Goal: Transaction & Acquisition: Purchase product/service

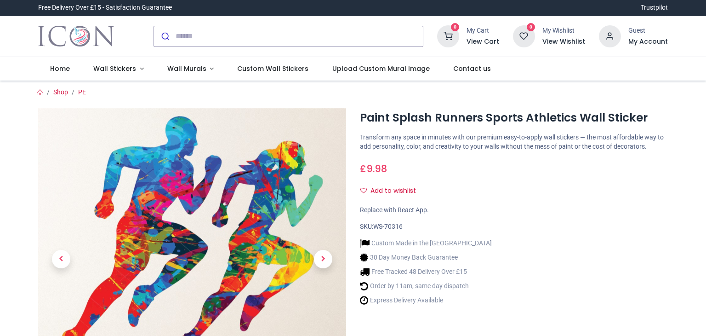
scroll to position [50, 0]
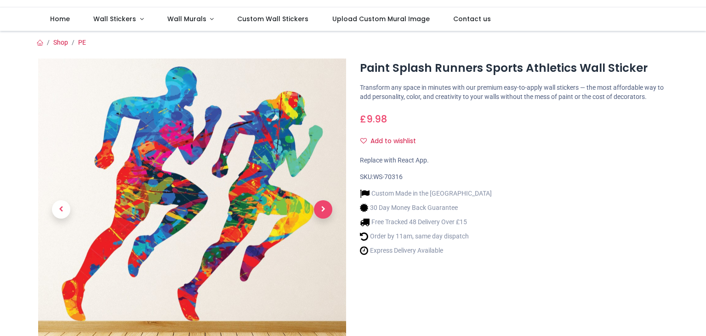
click at [322, 200] on span "Next" at bounding box center [323, 209] width 18 height 18
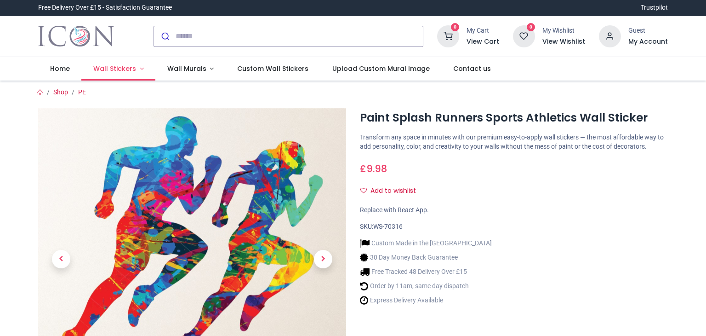
click at [121, 64] on span "Wall Stickers" at bounding box center [114, 68] width 43 height 9
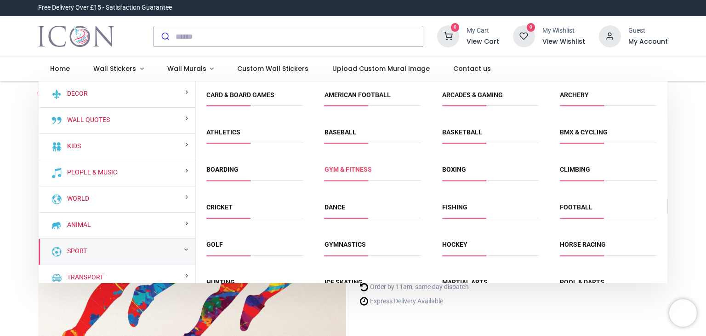
click at [335, 166] on link "Gym & fitness" at bounding box center [348, 169] width 47 height 7
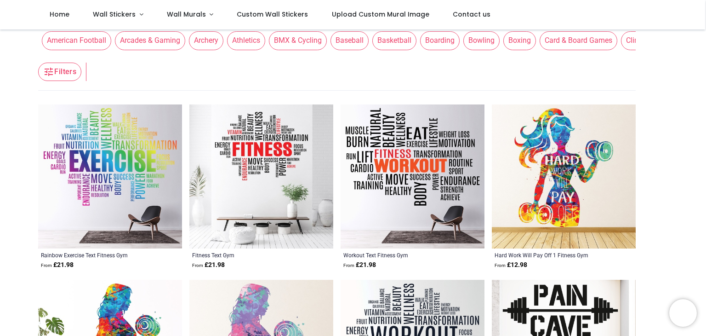
scroll to position [105, 0]
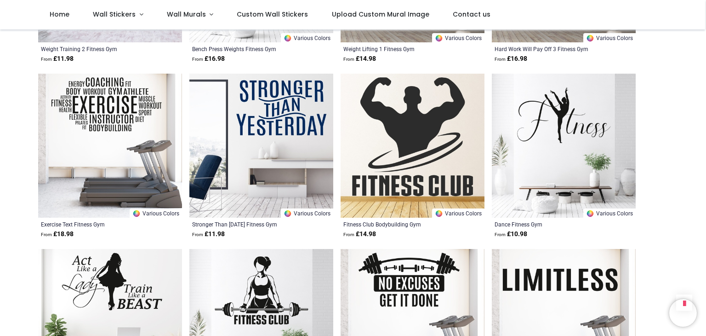
scroll to position [1713, 0]
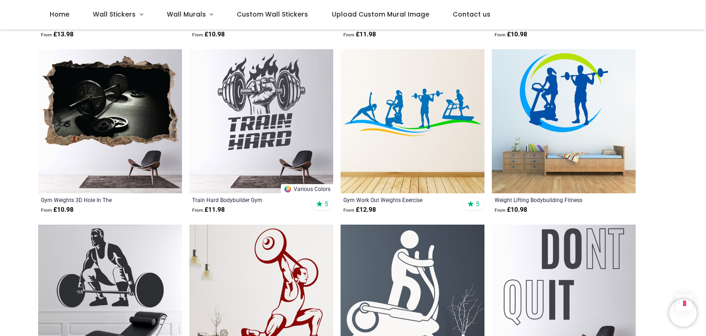
scroll to position [3313, 0]
click at [401, 120] on img at bounding box center [413, 121] width 144 height 144
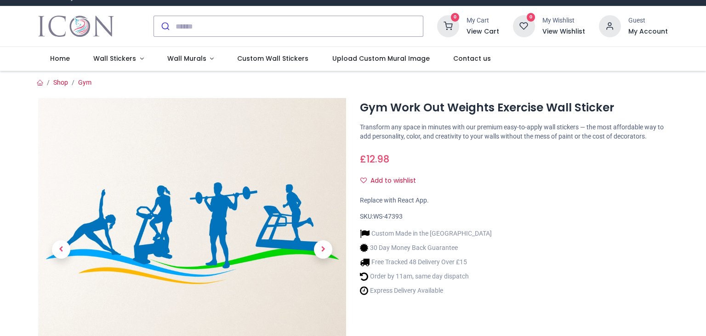
scroll to position [11, 0]
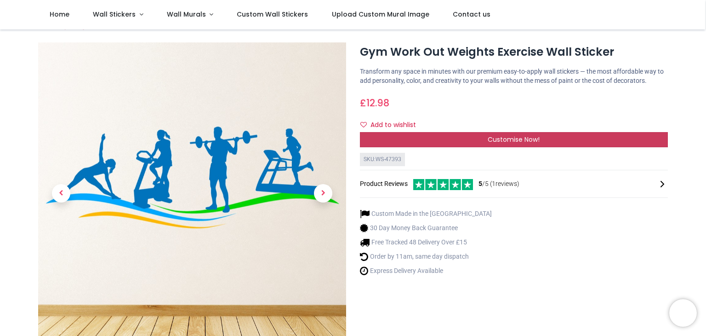
click at [481, 132] on div "Customise Now!" at bounding box center [514, 140] width 308 height 16
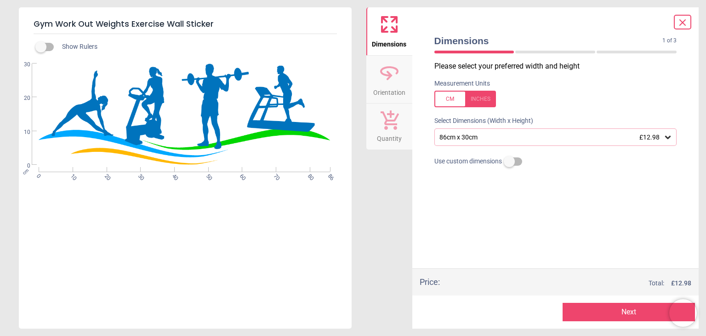
click at [451, 102] on div at bounding box center [466, 99] width 62 height 17
click at [449, 98] on div at bounding box center [466, 99] width 62 height 17
click at [489, 138] on div "86cm x 30cm £12.98" at bounding box center [551, 137] width 225 height 8
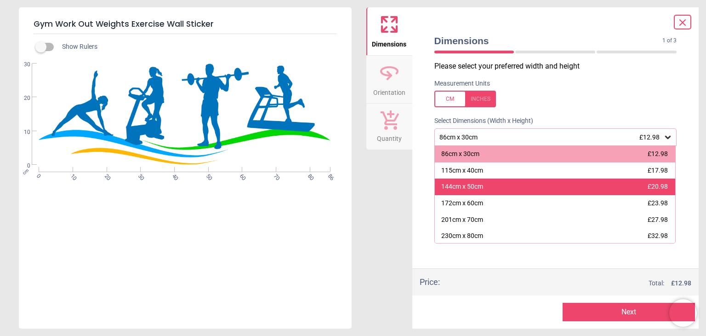
click at [474, 182] on div "144cm x 50cm" at bounding box center [463, 186] width 42 height 9
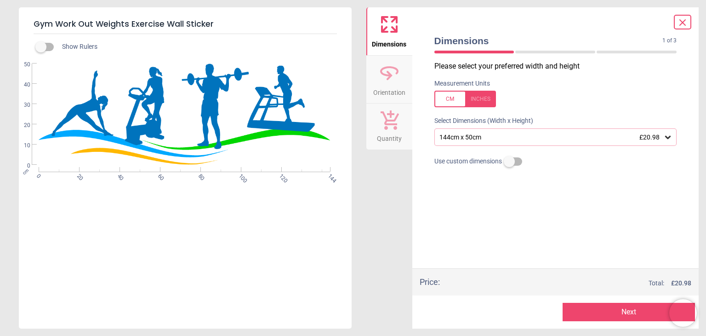
click at [396, 76] on icon at bounding box center [390, 73] width 22 height 22
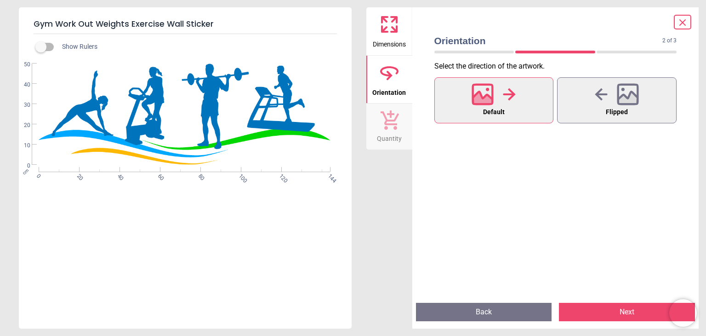
click at [390, 119] on icon at bounding box center [389, 119] width 19 height 20
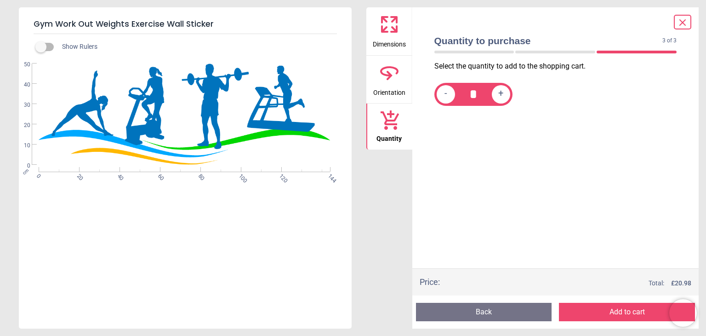
click at [391, 34] on icon at bounding box center [390, 24] width 22 height 22
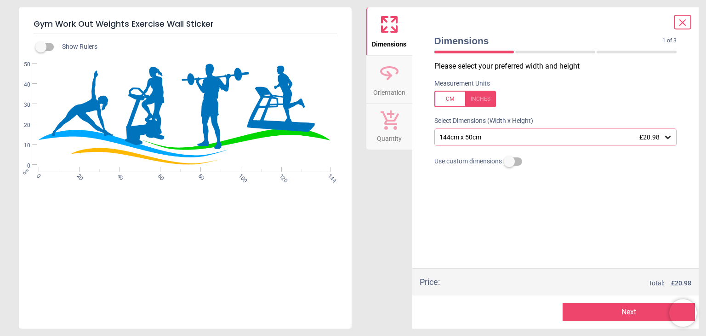
click at [492, 131] on div "144cm x 50cm £20.98" at bounding box center [556, 136] width 243 height 17
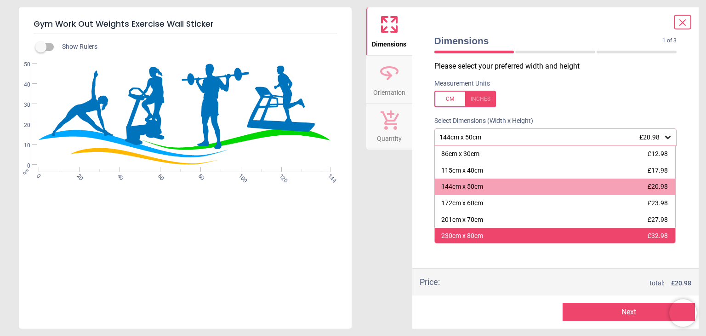
scroll to position [40, 0]
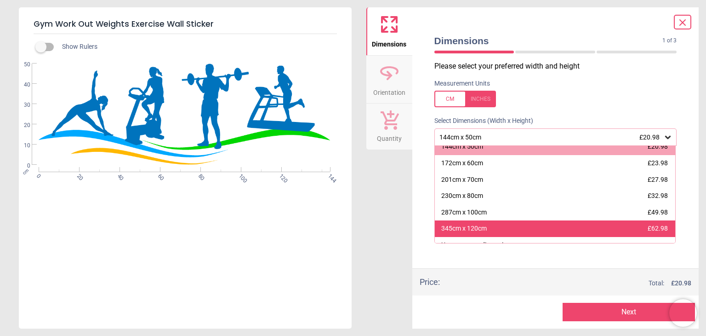
click at [491, 221] on div "345cm x 120cm £62.98" at bounding box center [555, 228] width 241 height 17
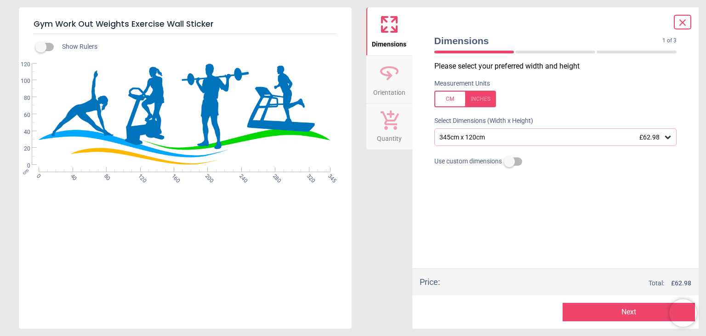
click at [689, 23] on div at bounding box center [682, 22] width 17 height 15
click at [680, 24] on icon at bounding box center [682, 22] width 11 height 11
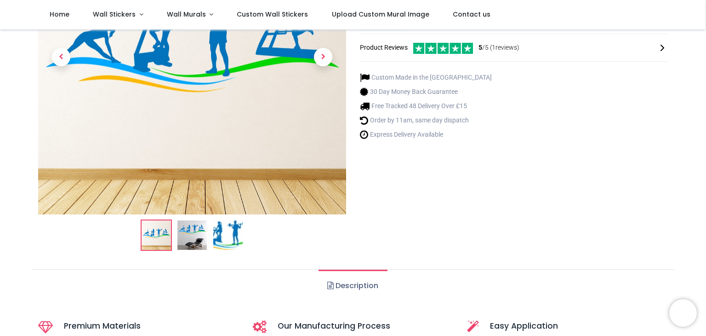
scroll to position [162, 0]
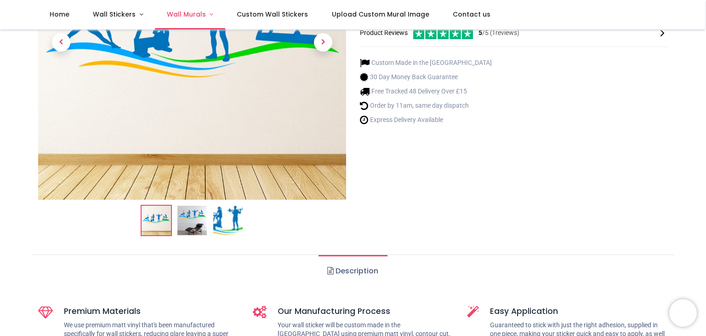
click at [192, 17] on link "Wall Murals" at bounding box center [190, 14] width 70 height 29
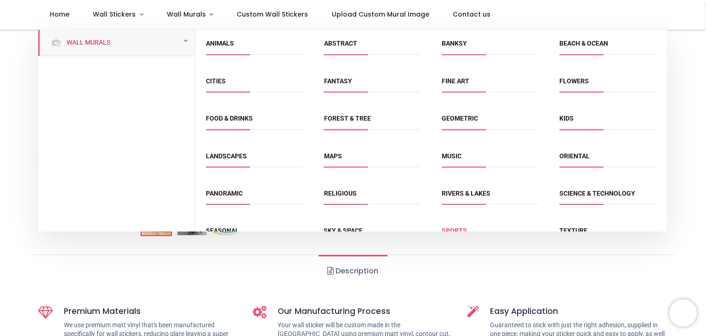
click at [454, 227] on link "Sports" at bounding box center [454, 230] width 25 height 7
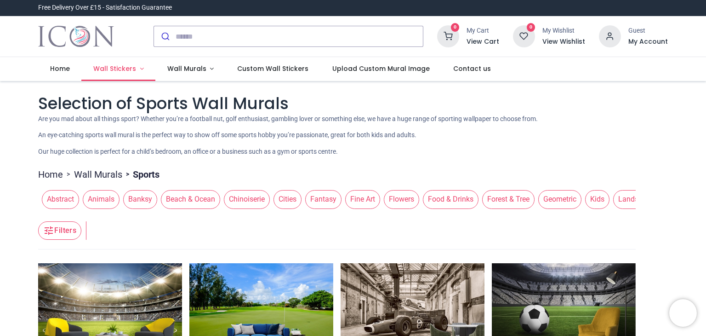
click at [123, 64] on span "Wall Stickers" at bounding box center [115, 68] width 45 height 9
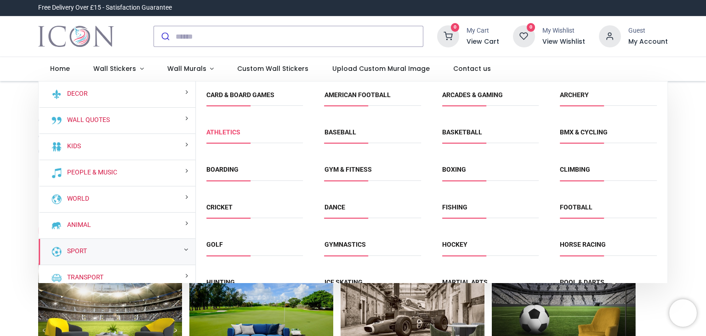
click at [226, 128] on link "Athletics" at bounding box center [224, 131] width 34 height 7
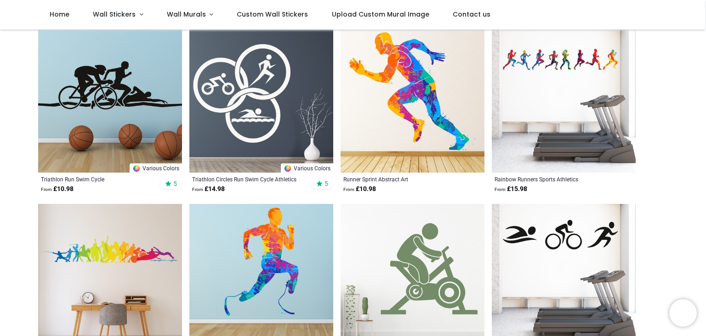
scroll to position [188, 0]
click at [406, 104] on img at bounding box center [413, 101] width 144 height 144
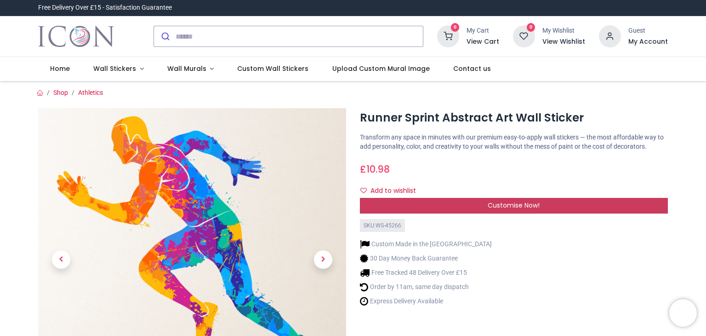
click at [475, 198] on div "Customise Now!" at bounding box center [514, 206] width 308 height 16
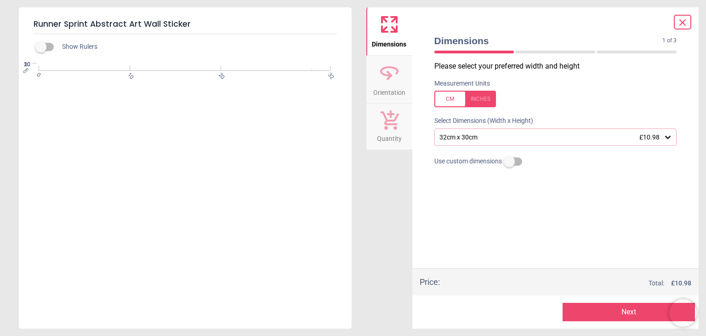
click at [499, 134] on div "32cm x 30cm £10.98" at bounding box center [551, 137] width 225 height 8
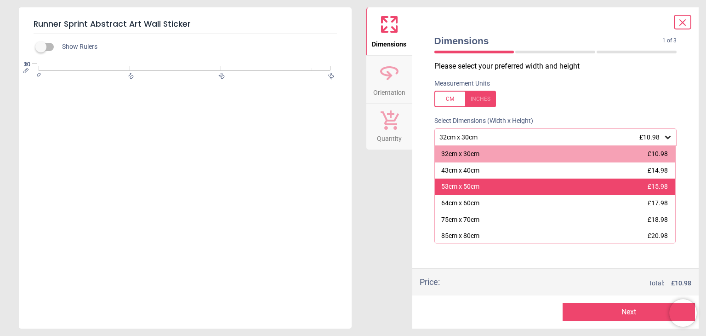
scroll to position [40, 0]
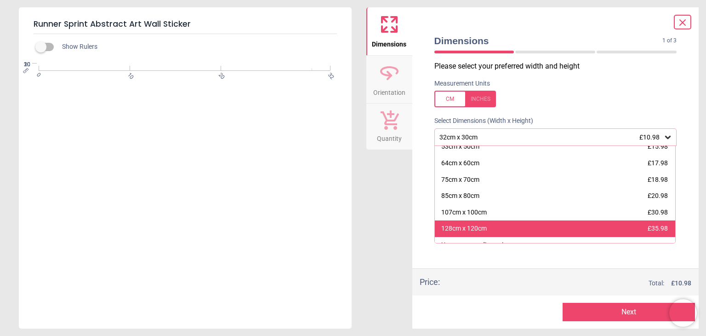
click at [471, 220] on div "128cm x 120cm £35.98" at bounding box center [555, 228] width 241 height 17
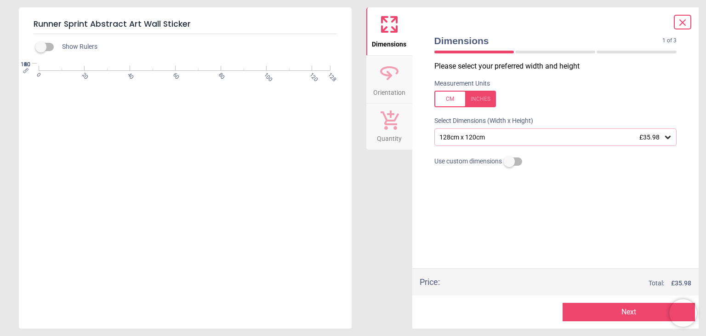
click at [683, 22] on icon at bounding box center [683, 23] width 6 height 6
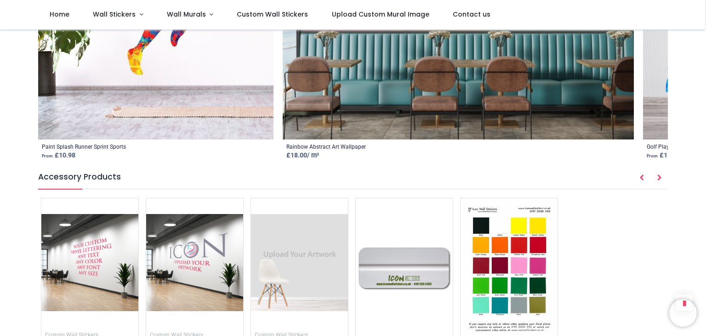
scroll to position [1179, 0]
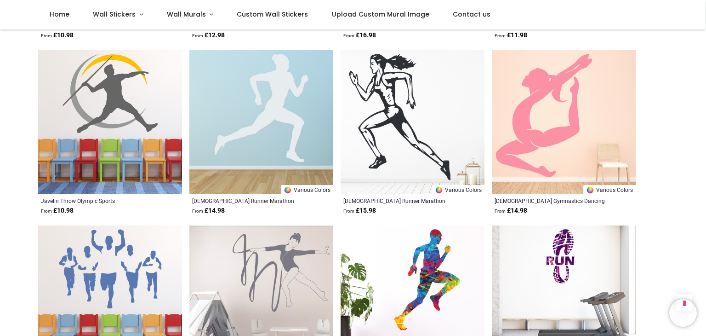
scroll to position [1045, 0]
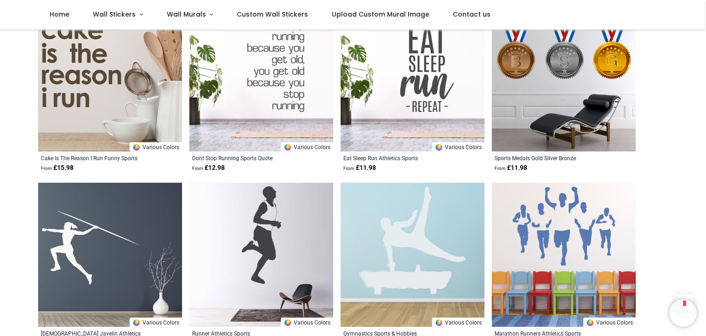
scroll to position [1612, 0]
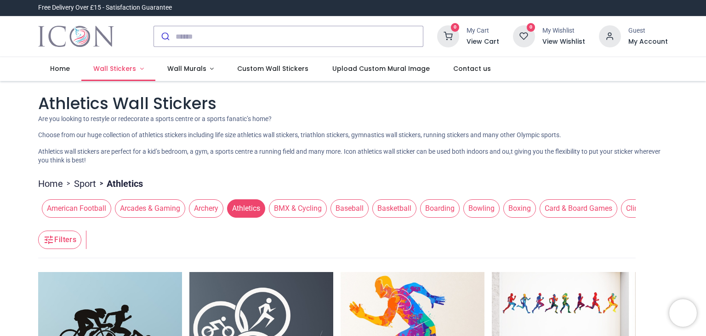
click at [107, 64] on span "Wall Stickers" at bounding box center [114, 68] width 43 height 9
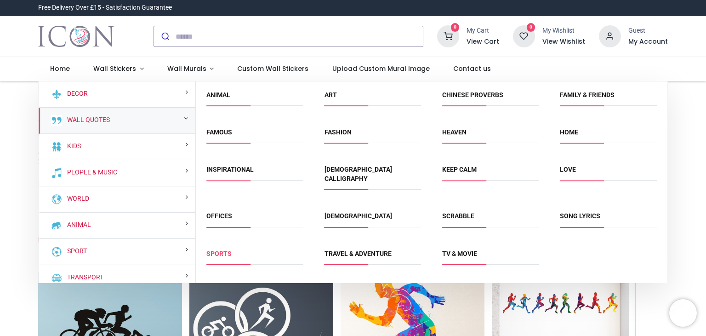
click at [214, 250] on link "Sports" at bounding box center [219, 253] width 25 height 7
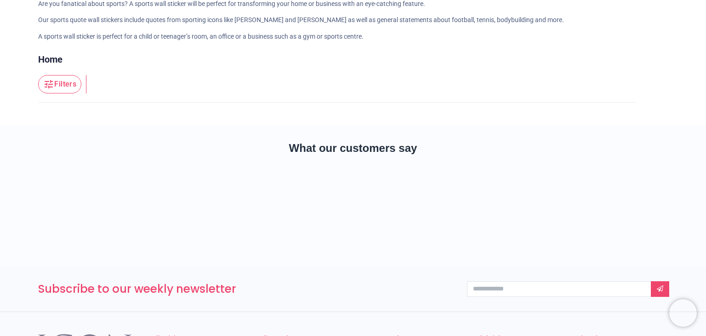
scroll to position [122, 0]
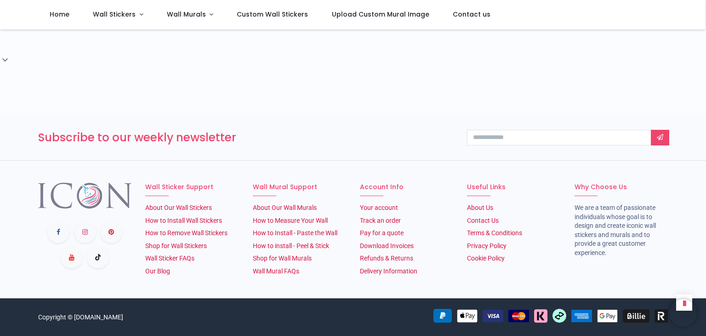
scroll to position [1072, 0]
